Goal: Register for event/course

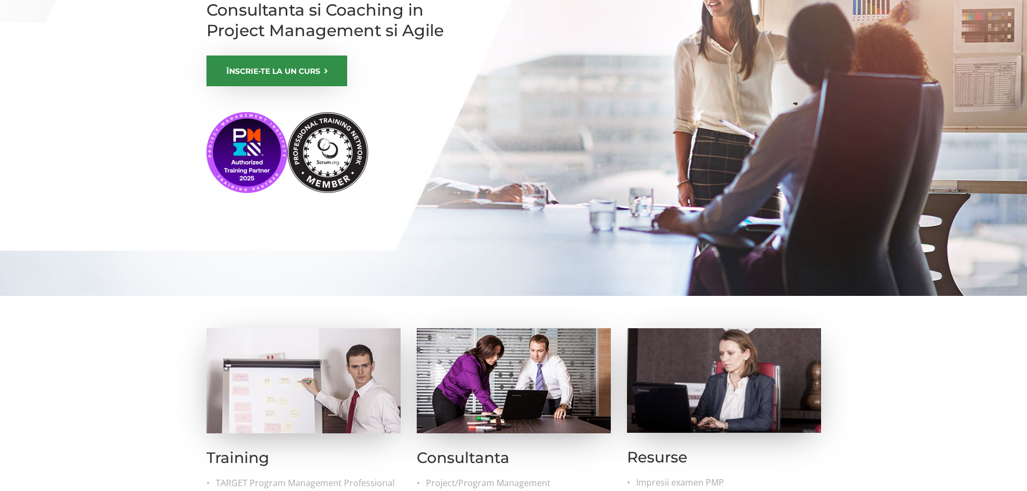
scroll to position [108, 0]
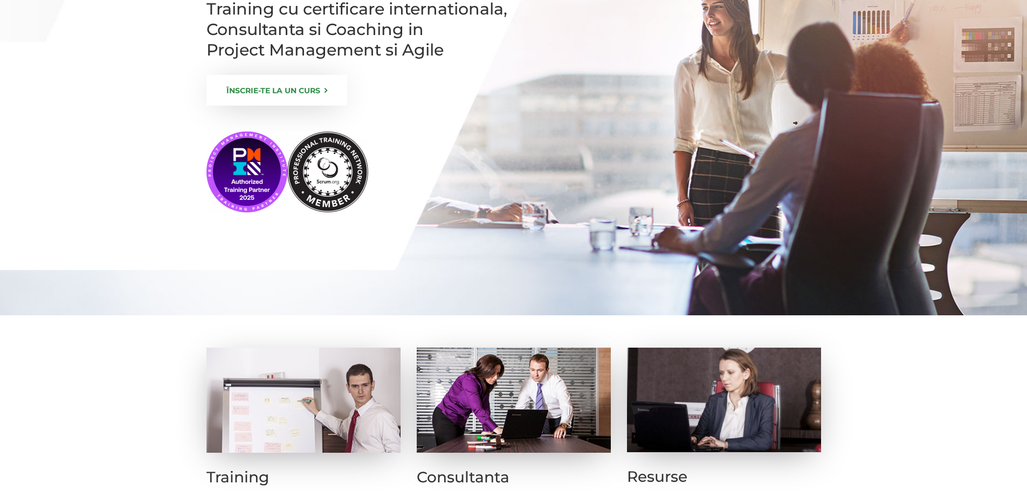
click at [310, 106] on link "ÎNSCRIE-TE LA UN CURS" at bounding box center [277, 90] width 141 height 31
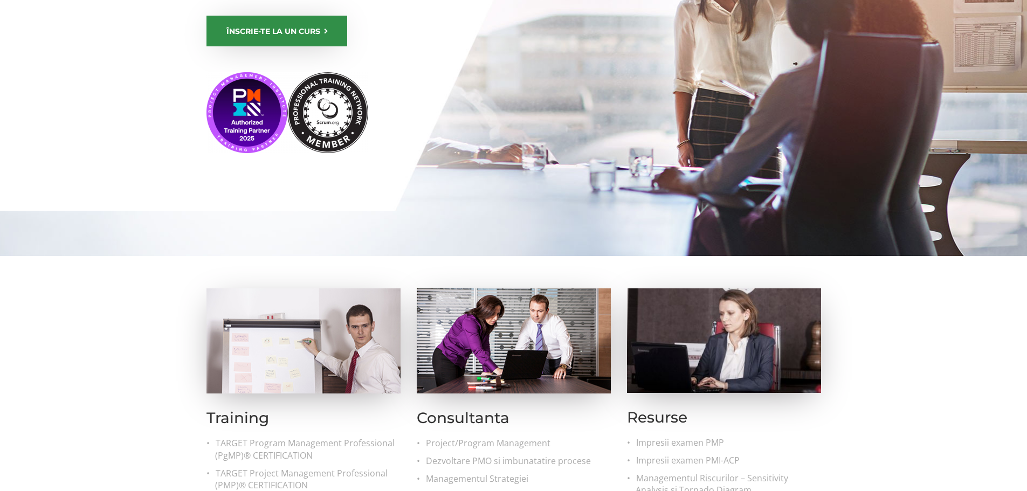
scroll to position [237, 0]
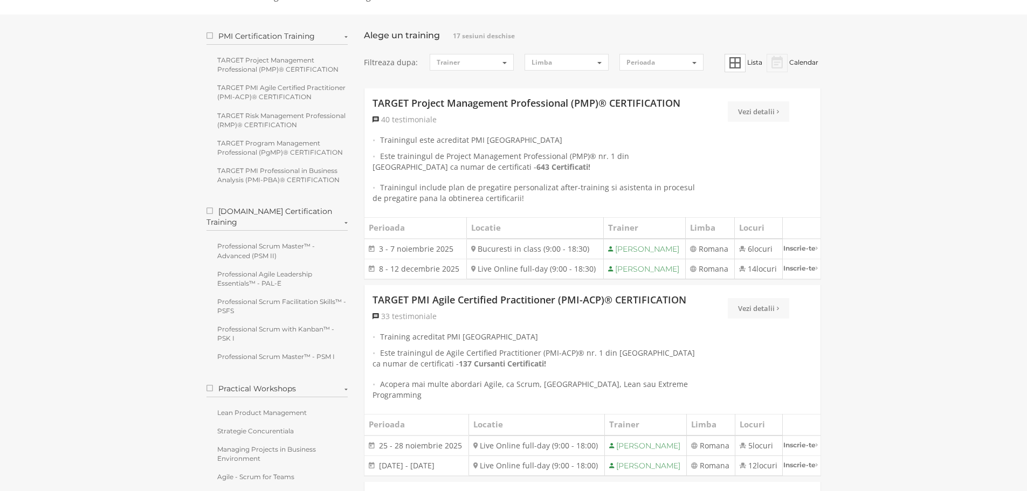
scroll to position [108, 0]
click at [272, 145] on link "TARGET Program Management Professional (PgMP)® CERTIFICATION" at bounding box center [278, 147] width 142 height 24
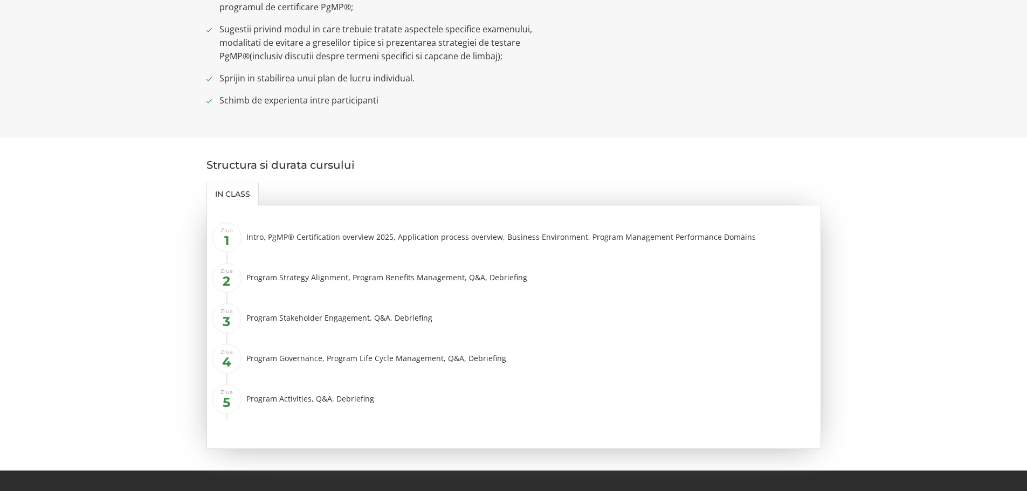
scroll to position [863, 0]
